Goal: Check status: Check status

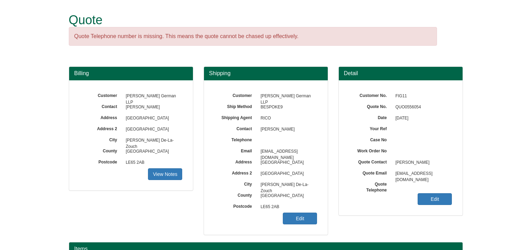
scroll to position [69, 0]
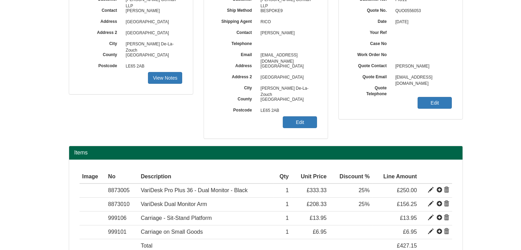
scroll to position [100, 0]
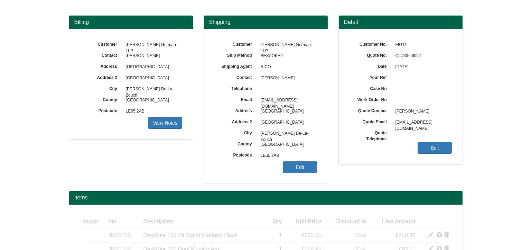
scroll to position [100, 0]
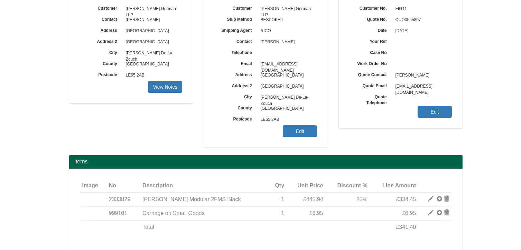
scroll to position [113, 0]
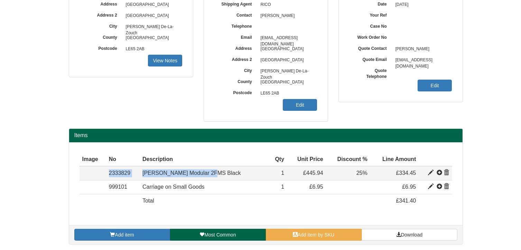
drag, startPoint x: 215, startPoint y: 171, endPoint x: 109, endPoint y: 171, distance: 105.5
click at [109, 171] on tr "Item 2333829 [PERSON_NAME] Modular 2FMS Black 71.51 445.94 1 £445.94 25% £334.45" at bounding box center [266, 173] width 373 height 14
copy tr "2333829 [PERSON_NAME] Modular 2FMS Black"
